Goal: Navigation & Orientation: Find specific page/section

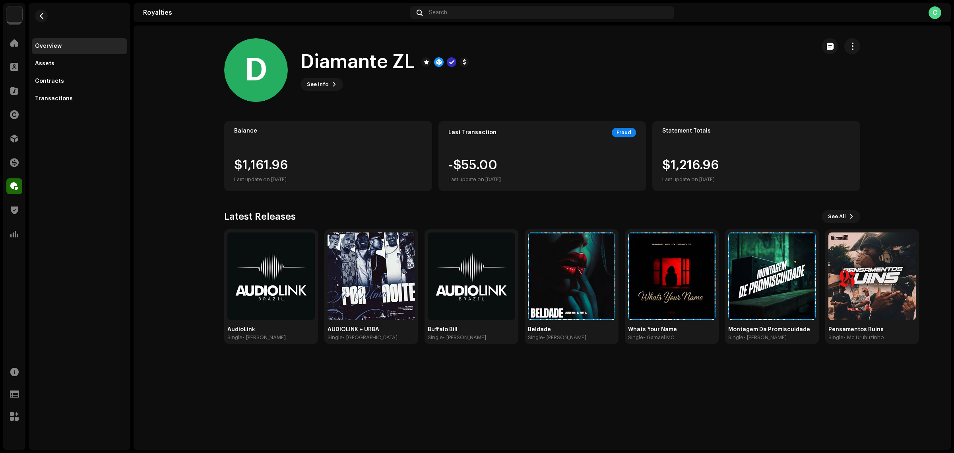
click at [535, 414] on div "D Diamante ZL D Diamante ZL See Info Balance $1,161.96 Last update on [DATE] La…" at bounding box center [543, 237] width 818 height 424
click at [21, 185] on div at bounding box center [14, 186] width 16 height 16
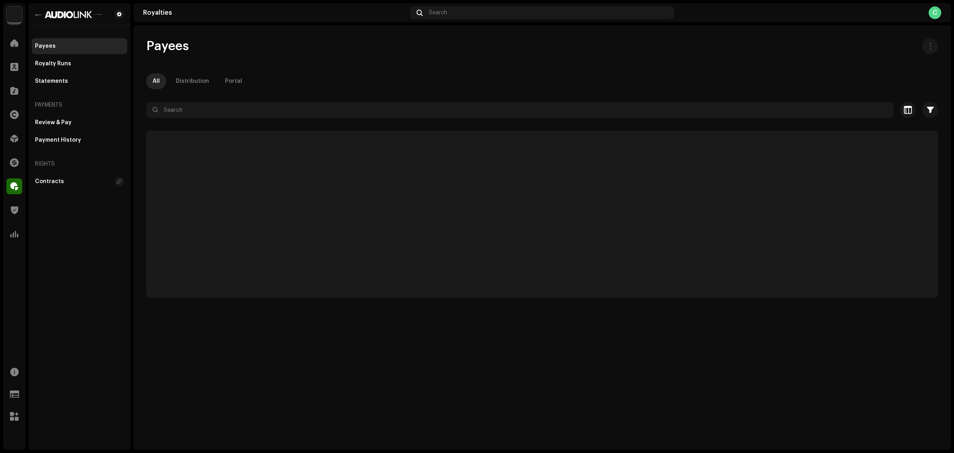
click at [494, 403] on div "Payees All Distribution Portal Selected 0 Select all Options Filters Status Act…" at bounding box center [543, 237] width 818 height 424
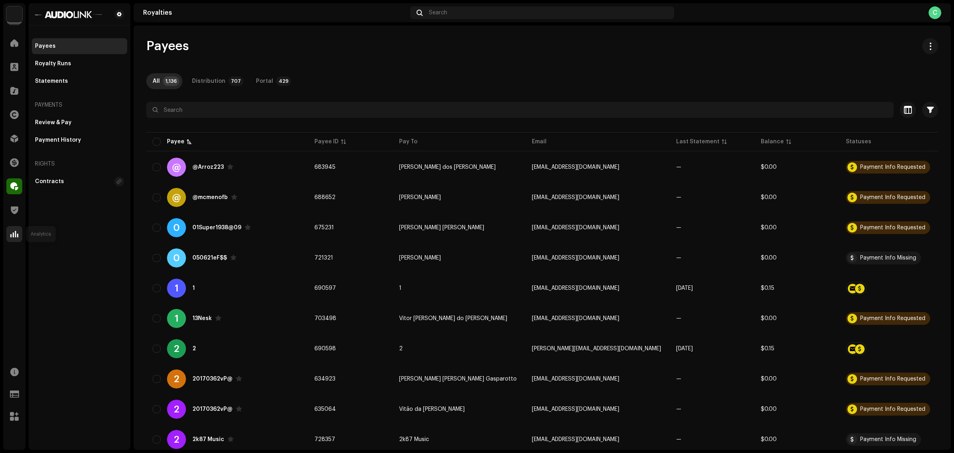
click at [18, 233] on div at bounding box center [14, 234] width 16 height 16
